Goal: Information Seeking & Learning: Learn about a topic

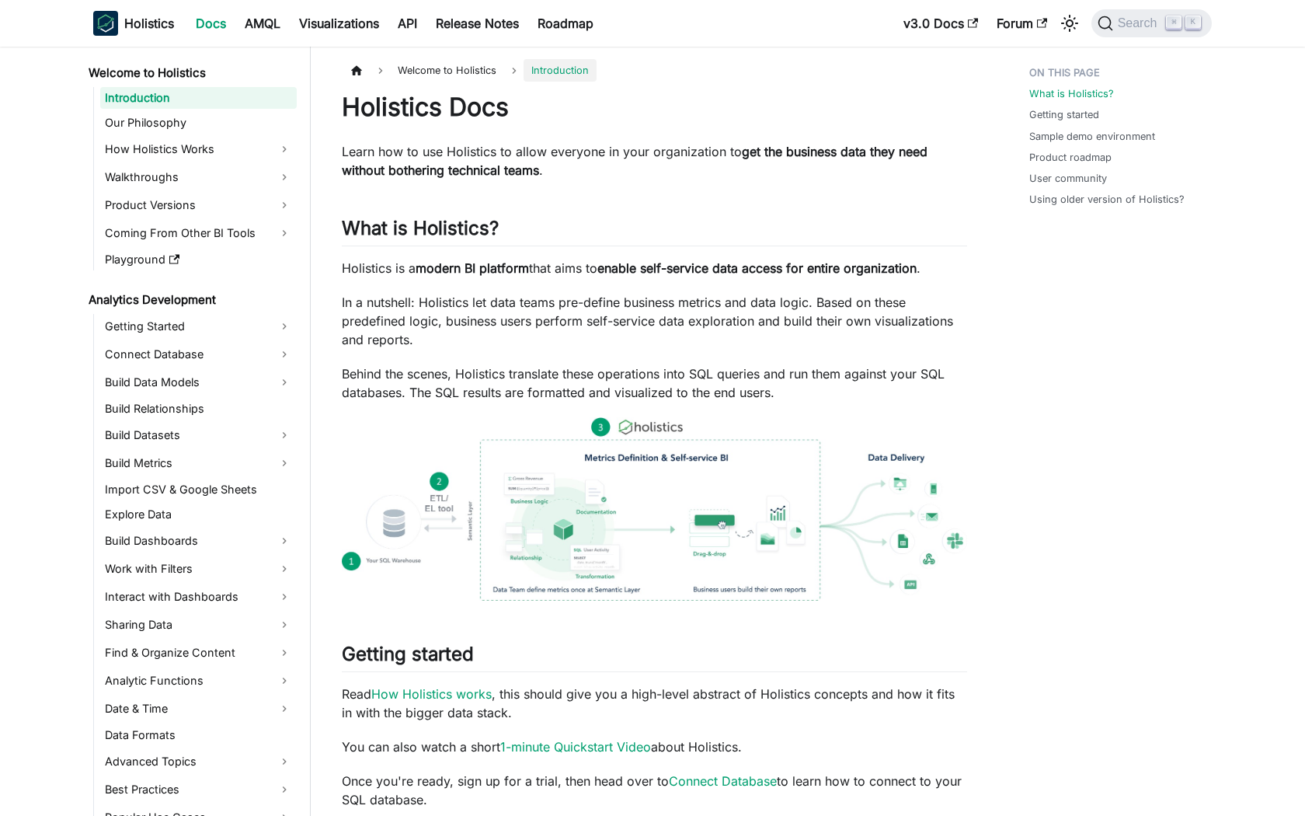
click at [718, 308] on p "In a nutshell: Holistics let data teams pre-define business metrics and data lo…" at bounding box center [654, 321] width 625 height 56
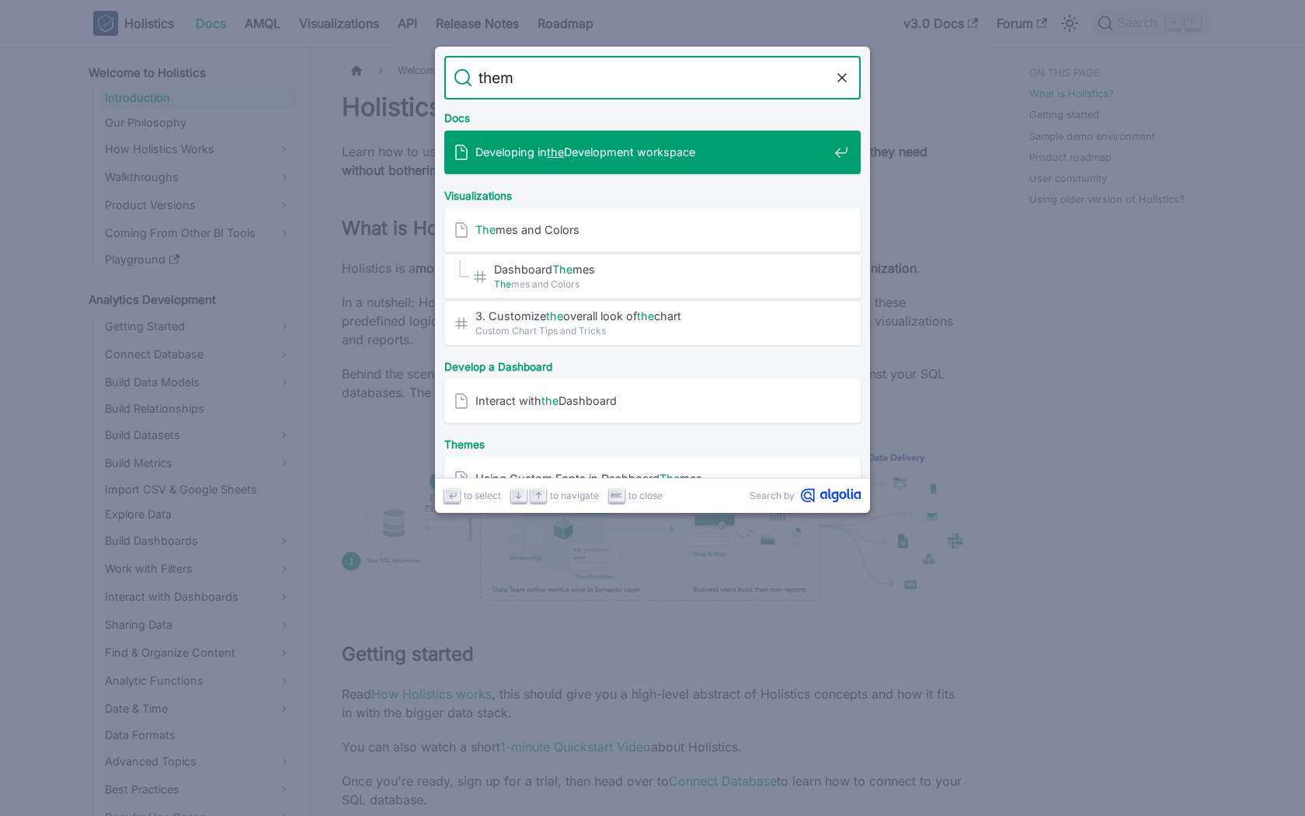
type input "theme"
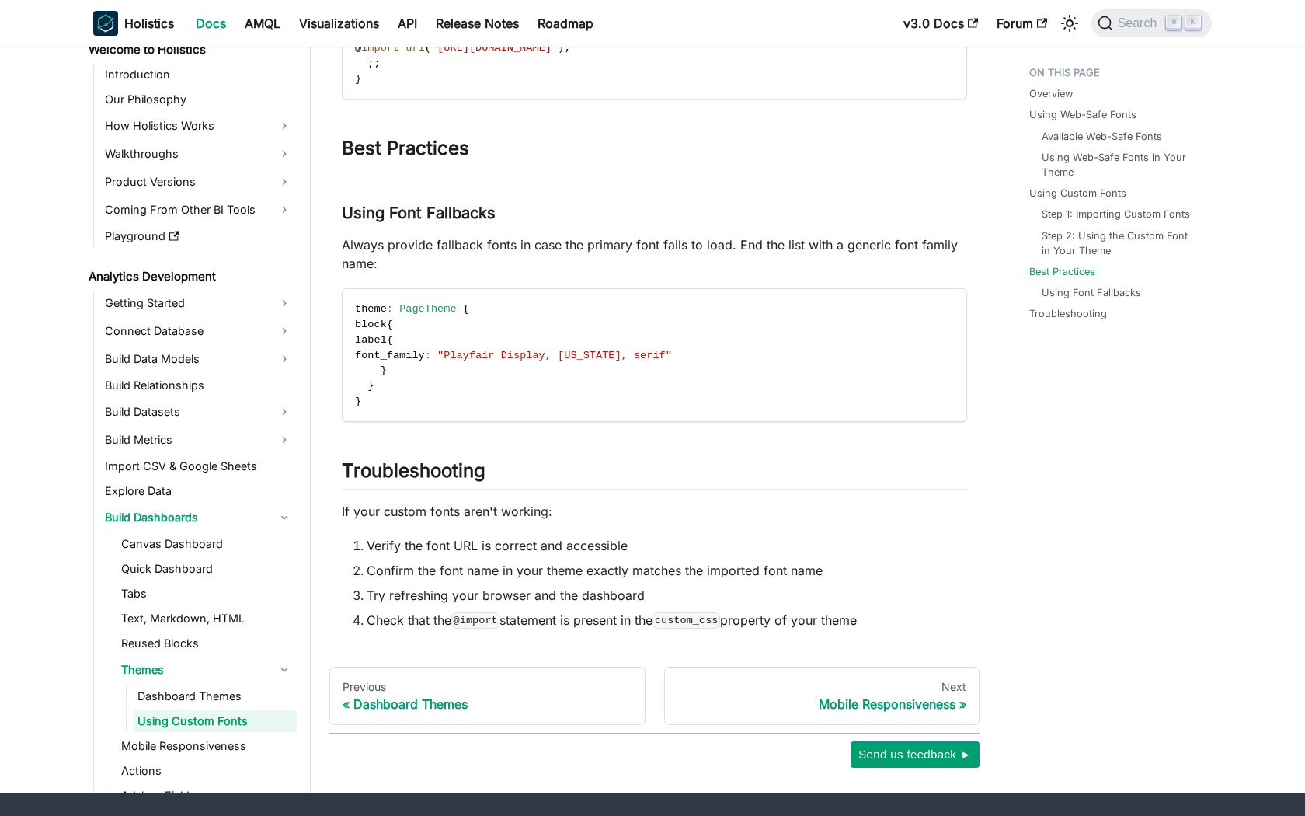
scroll to position [2189, 0]
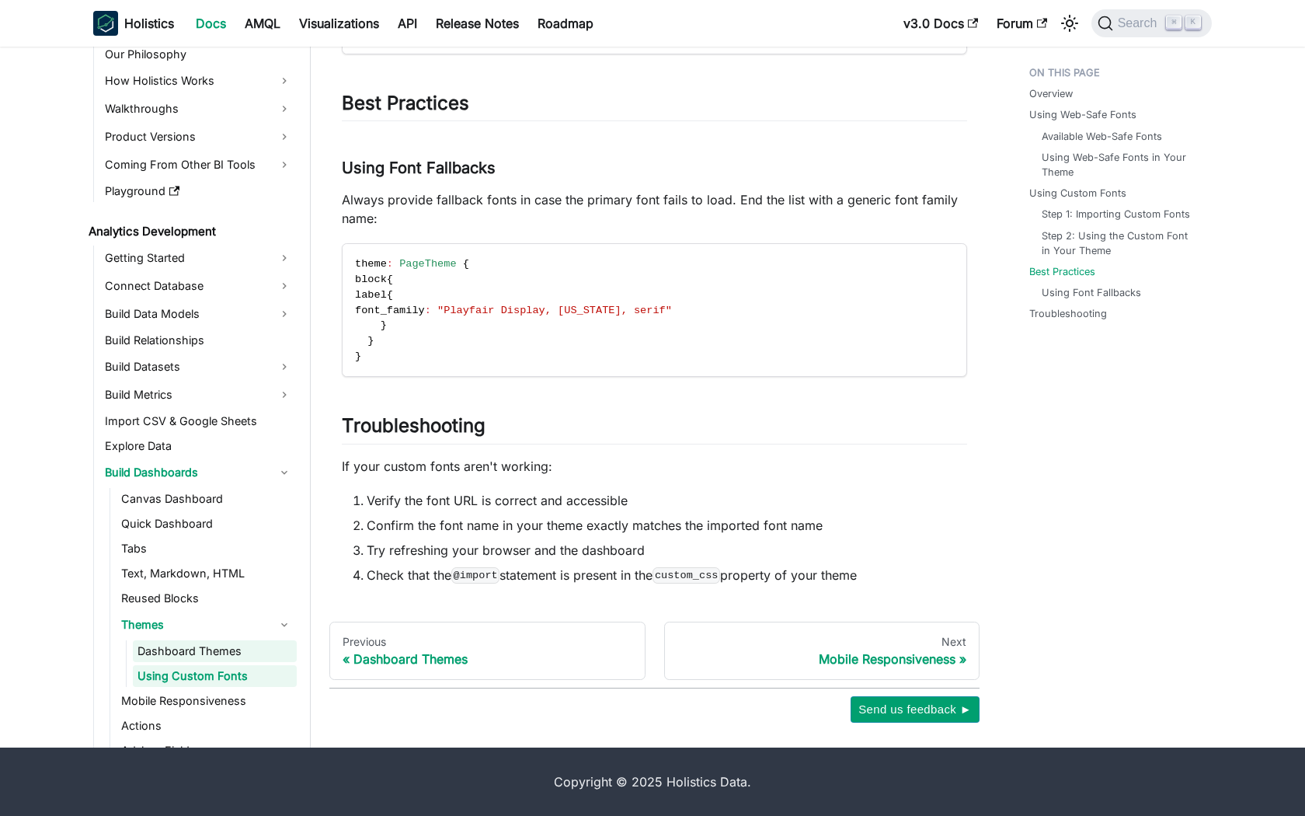
click at [210, 657] on link "Dashboard Themes" at bounding box center [215, 651] width 164 height 22
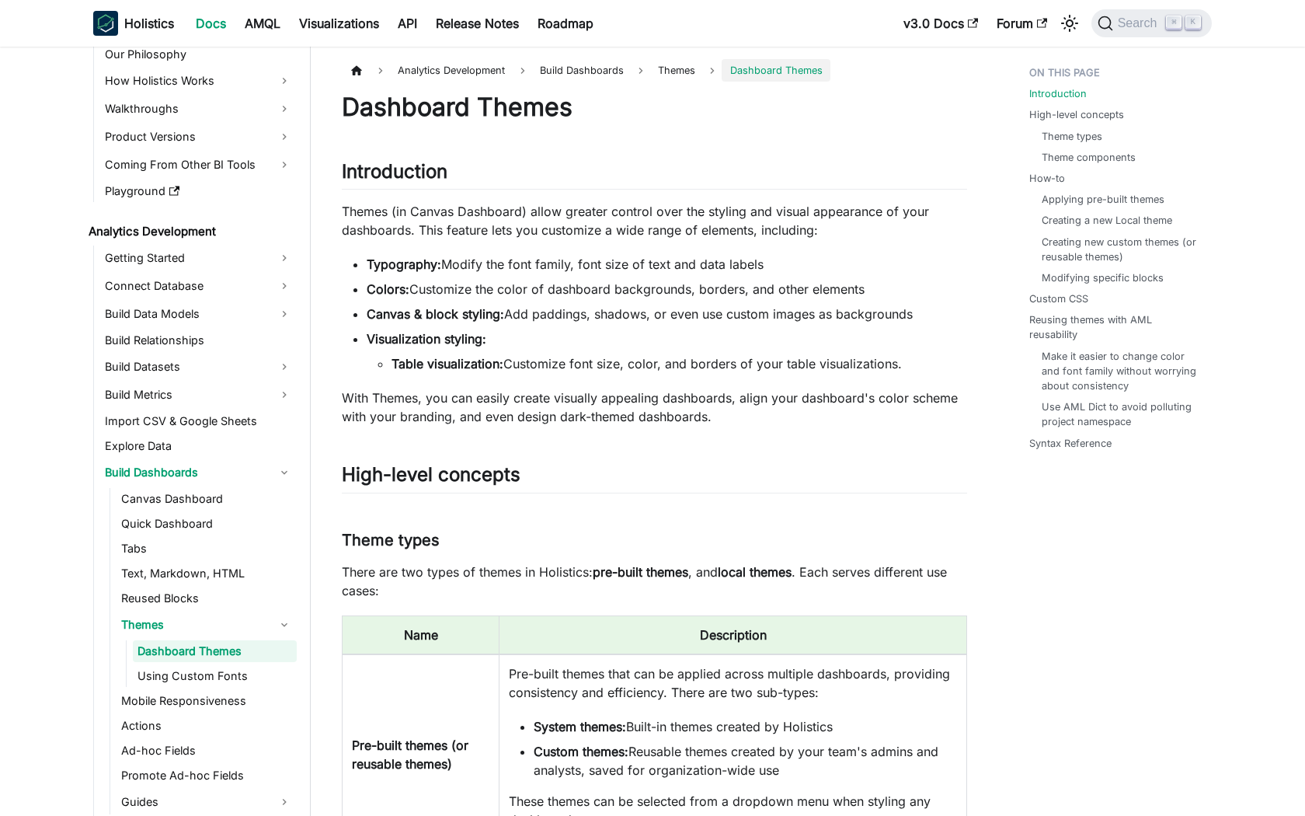
scroll to position [48, 0]
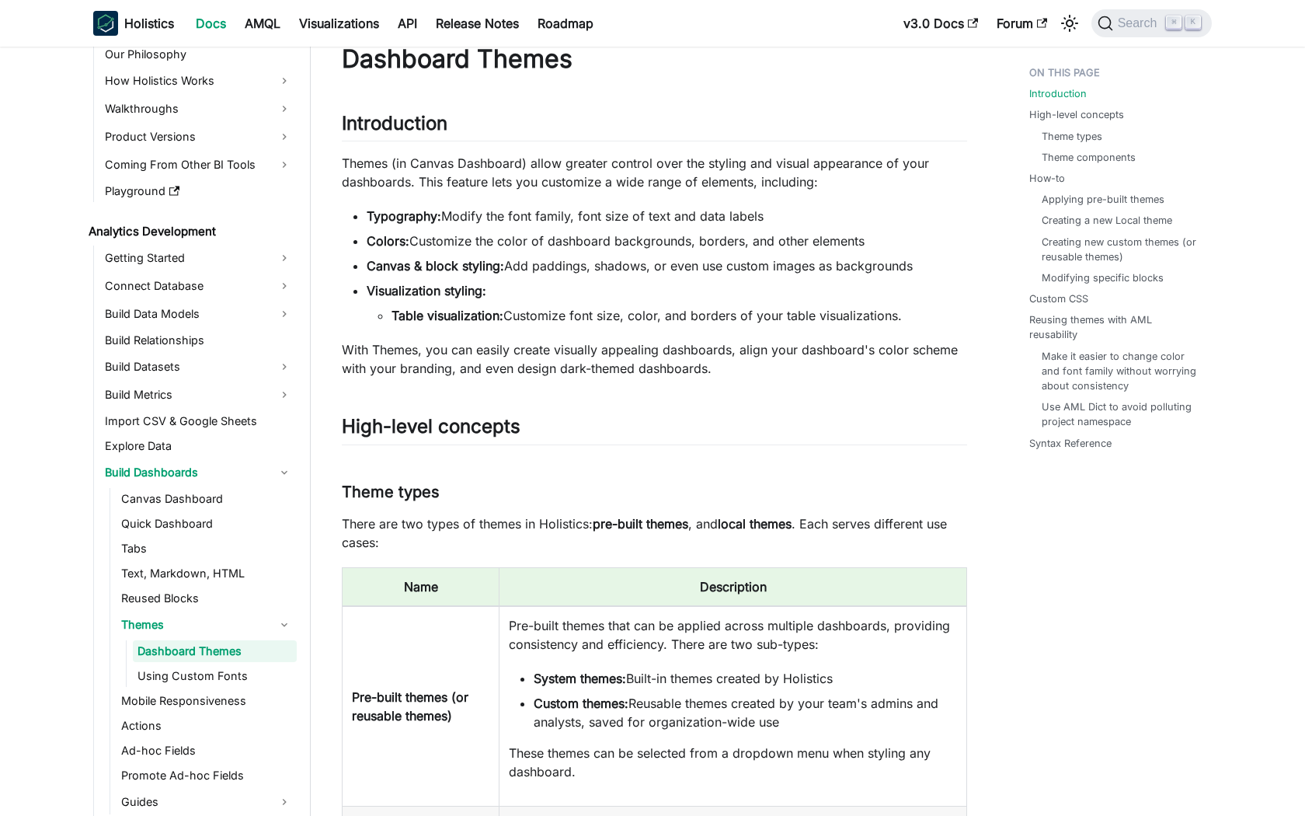
click at [721, 305] on li "Visualization styling: Table visualization: Customize font size, color, and bor…" at bounding box center [667, 302] width 600 height 43
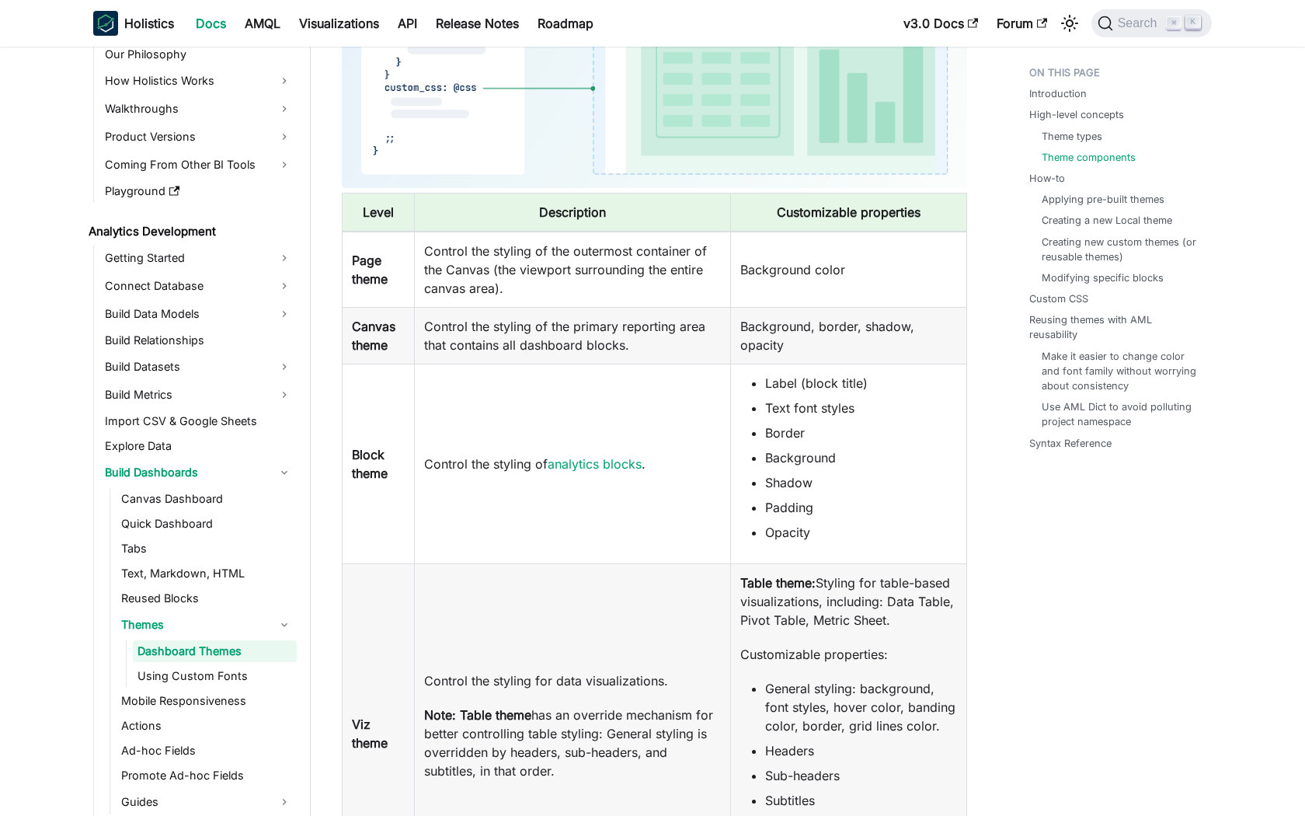
click at [819, 405] on li "Text font styles" at bounding box center [861, 407] width 192 height 19
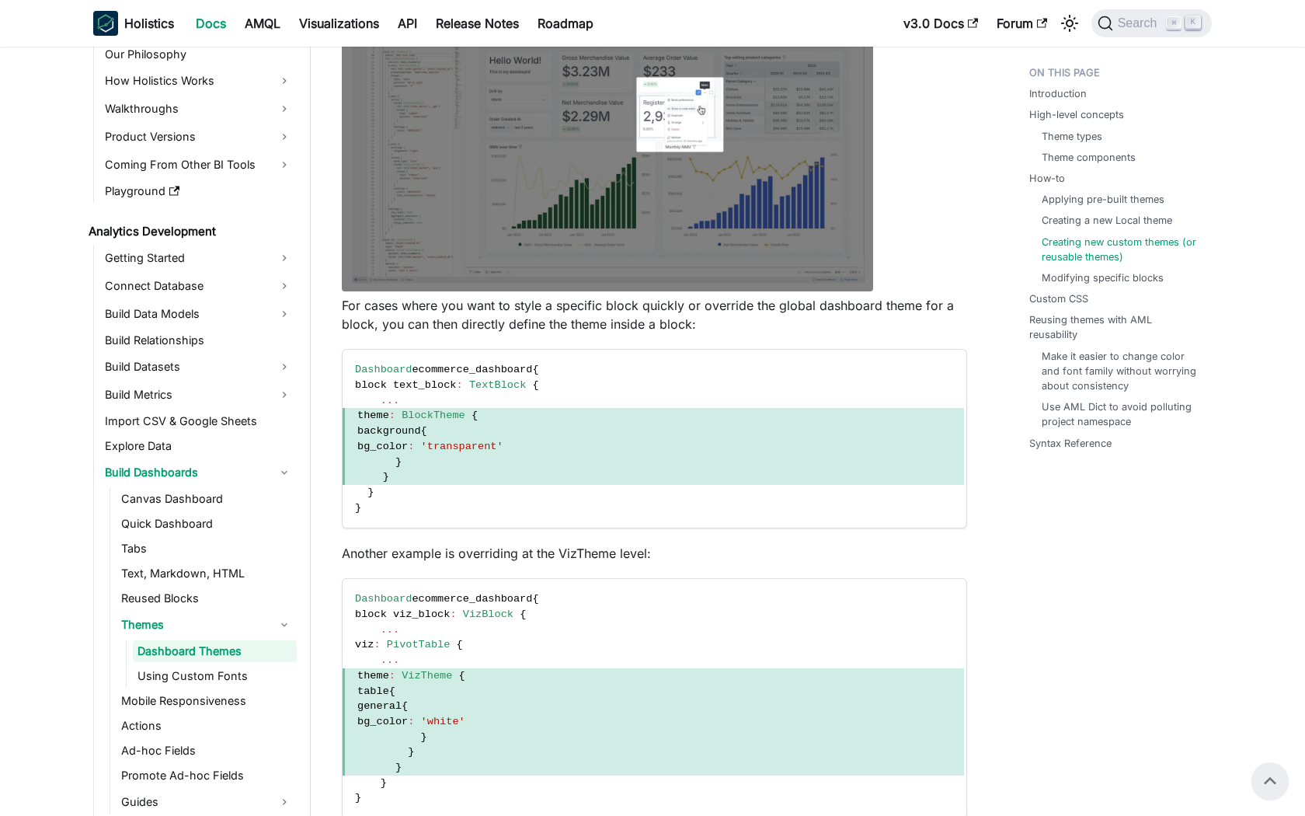
scroll to position [5171, 0]
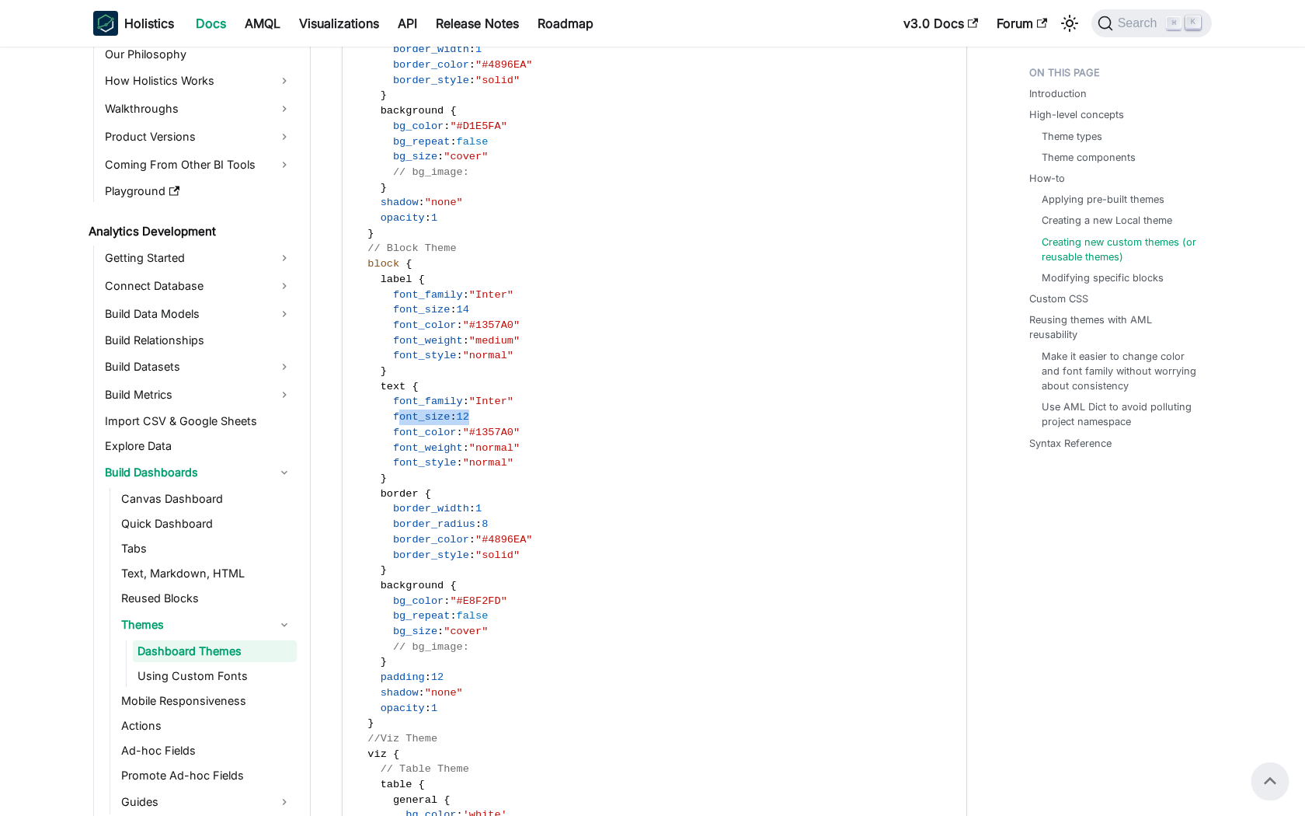
drag, startPoint x: 483, startPoint y: 440, endPoint x: 398, endPoint y: 437, distance: 85.5
click at [398, 437] on code "PageTheme classic_blue { background { bg_color : "#FFFFFF" bg_repeat : false bg…" at bounding box center [653, 608] width 621 height 1463
click at [524, 327] on code "PageTheme classic_blue { background { bg_color : "#FFFFFF" bg_repeat : false bg…" at bounding box center [653, 608] width 621 height 1463
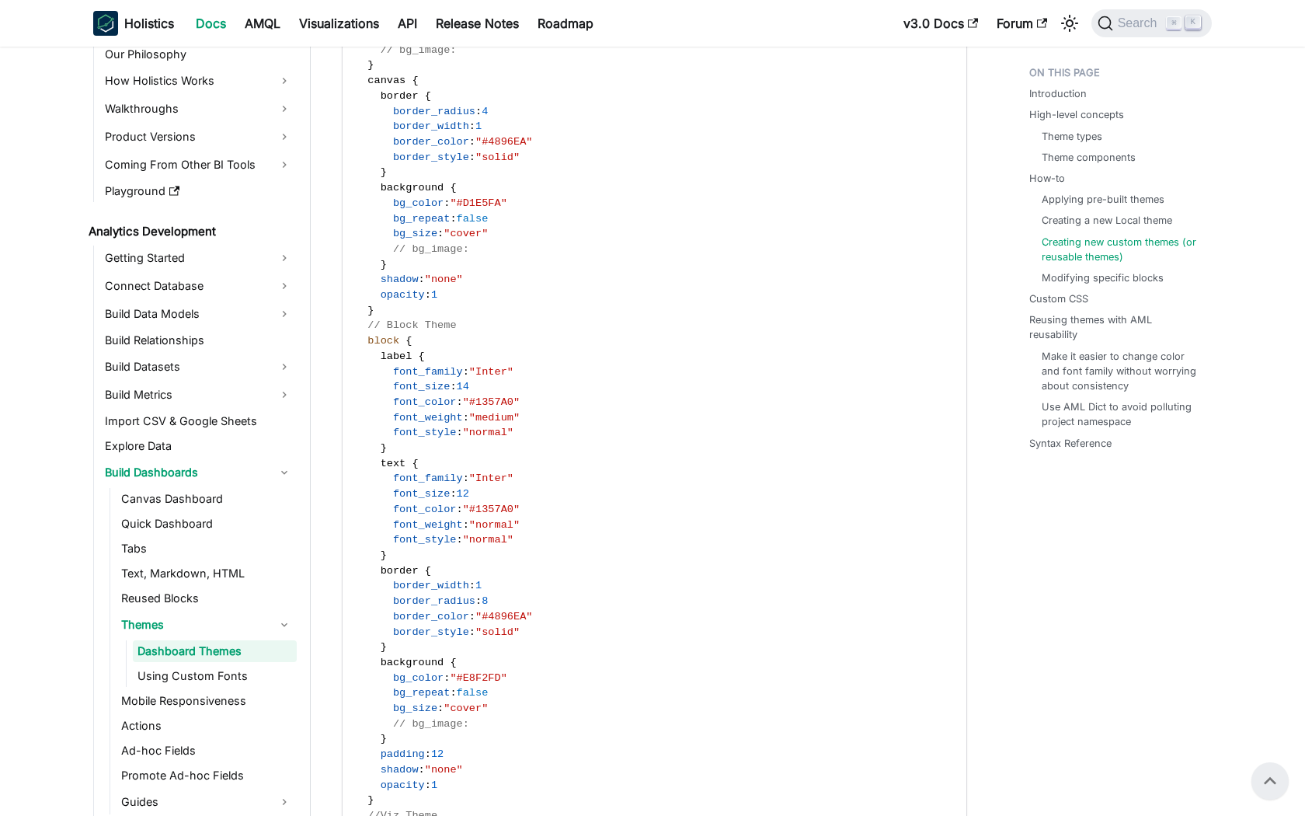
scroll to position [5094, 0]
